Goal: Transaction & Acquisition: Book appointment/travel/reservation

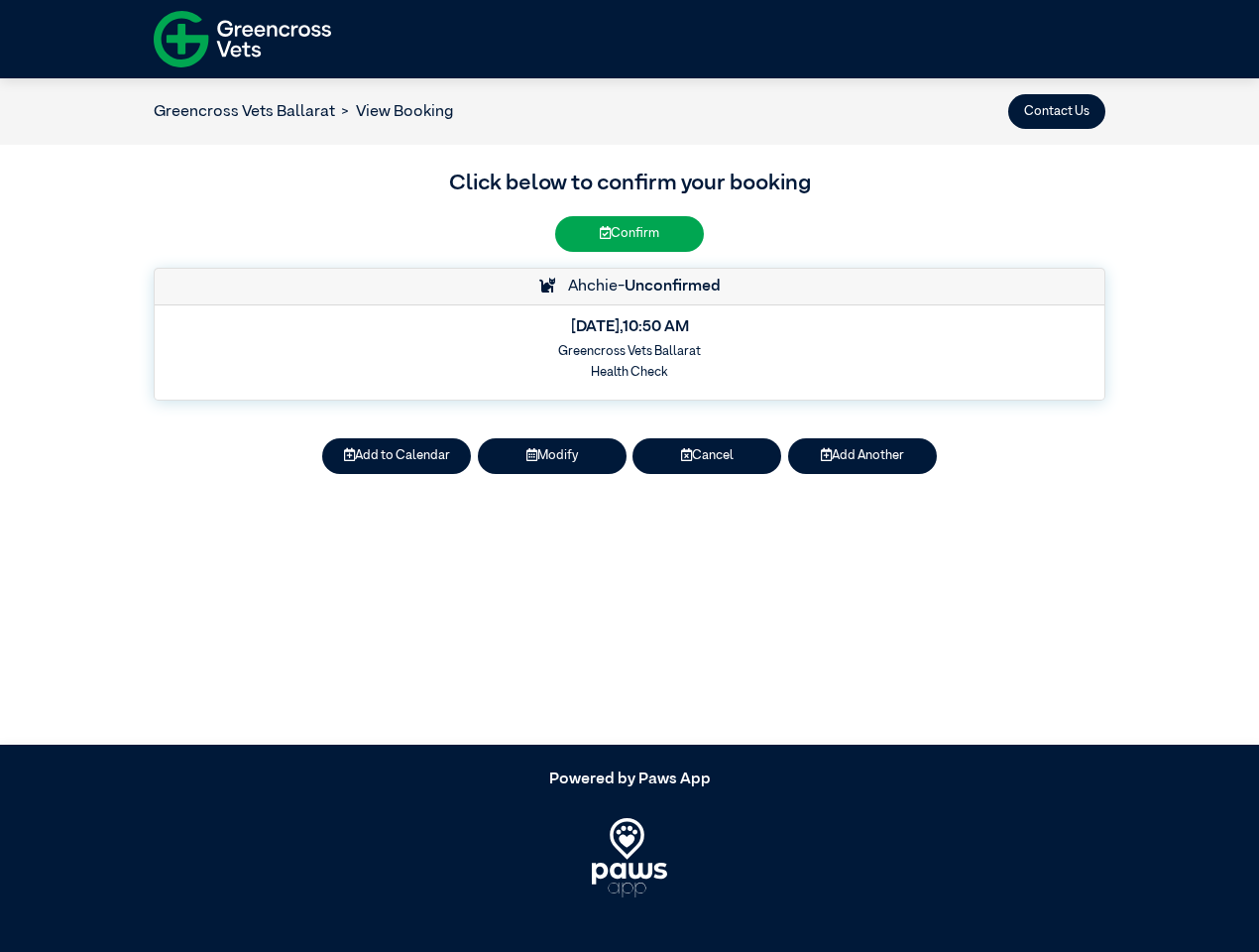
click at [1057, 111] on button "Contact Us" at bounding box center [1057, 111] width 97 height 35
click at [396, 456] on button "Add to Calendar" at bounding box center [396, 455] width 149 height 35
click at [552, 456] on button "Modify" at bounding box center [552, 455] width 149 height 35
click at [707, 456] on button "Cancel" at bounding box center [708, 455] width 149 height 35
click at [863, 456] on button "Add Another" at bounding box center [863, 455] width 149 height 35
